Goal: Information Seeking & Learning: Learn about a topic

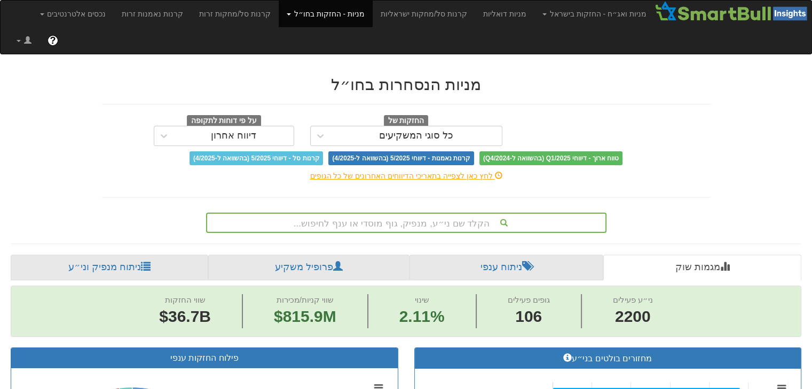
scroll to position [82, 0]
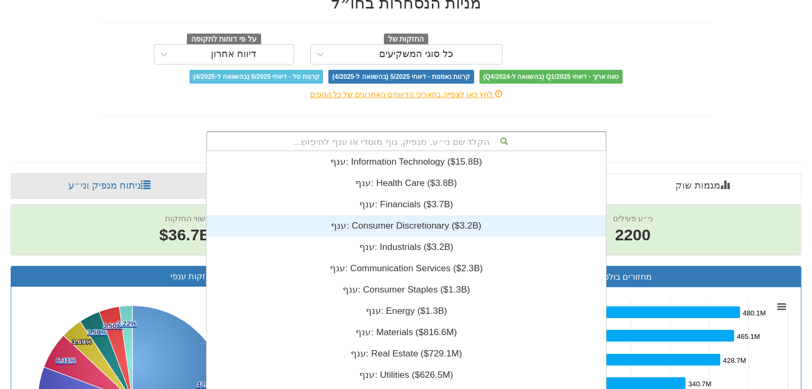
click at [462, 152] on div "הקלד שם ני״ע, מנפיק, גוף מוסדי או ענף לחיפוש... ענף: ‎Information Technology ‎(…" at bounding box center [406, 141] width 400 height 20
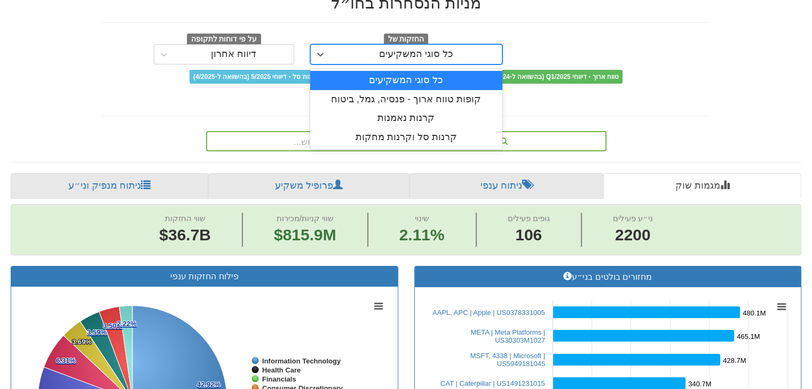
click at [467, 46] on div "כל סוגי המשקיעים" at bounding box center [415, 54] width 171 height 17
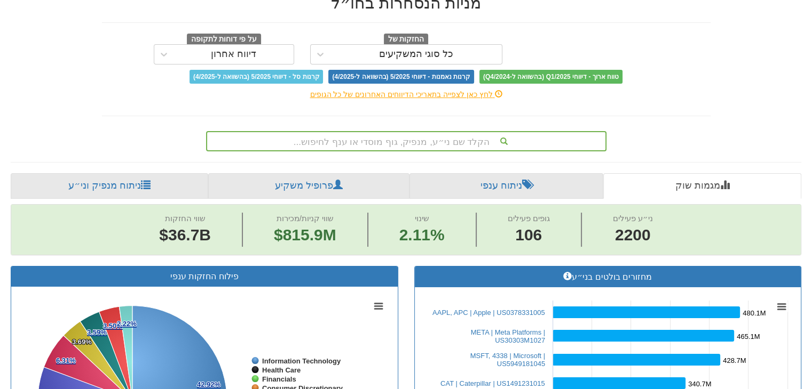
click at [675, 70] on div "טווח ארוך - דיווחי Q1/2025 (בהשוואה ל-Q4/2024) קרנות נאמנות - דיווחי 5/2025 (בה…" at bounding box center [406, 77] width 624 height 14
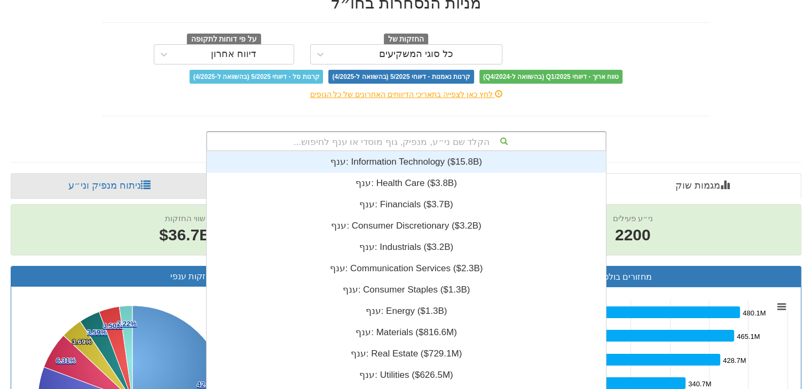
click at [473, 132] on div "הקלד שם ני״ע, מנפיק, גוף מוסדי או ענף לחיפוש..." at bounding box center [406, 141] width 398 height 18
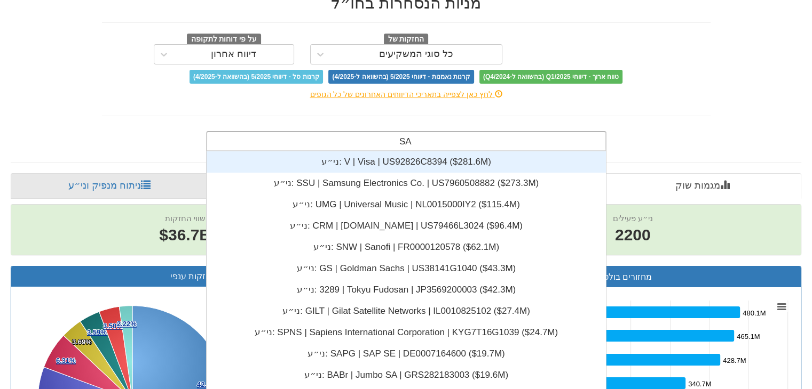
type input "SAP"
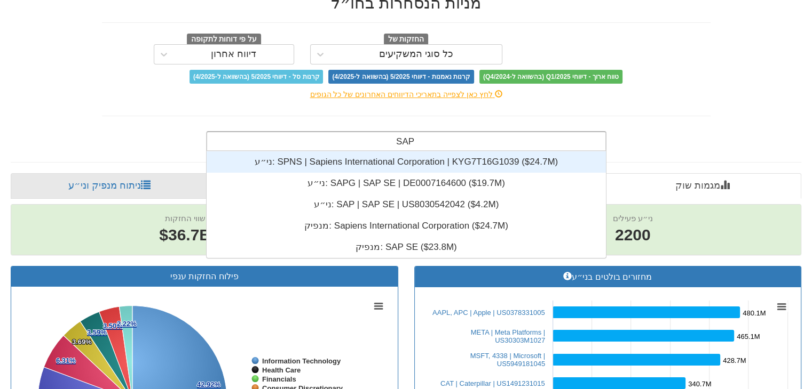
click at [444, 152] on div "ני״ע: ‎SPNS | Sapiens International Corporation | KYG7T16G1039 ‎($24.7M)‏" at bounding box center [405, 162] width 399 height 21
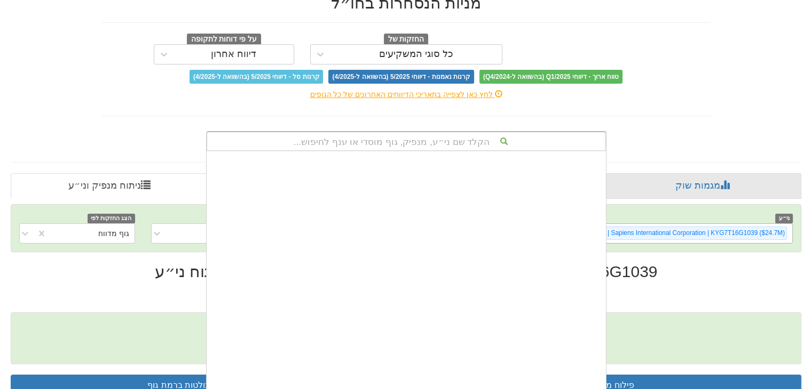
scroll to position [265, 0]
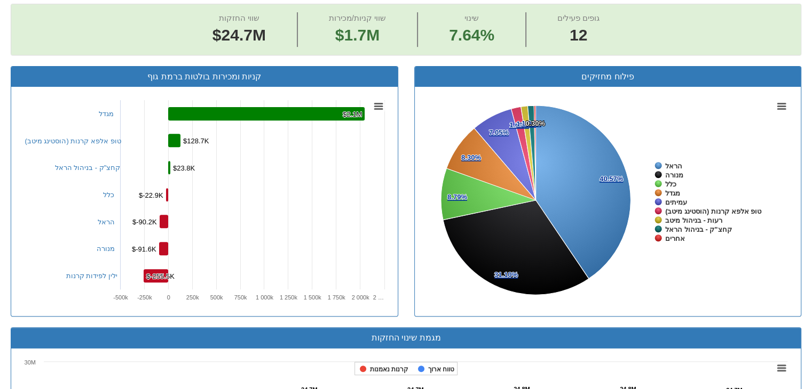
scroll to position [388, 0]
